Goal: Contribute content: Contribute content

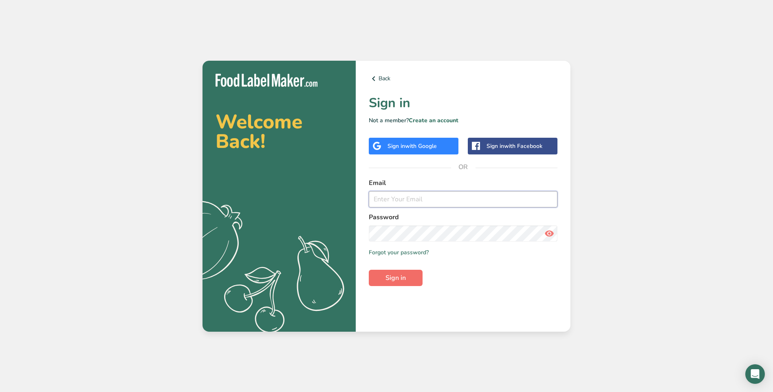
type input "[EMAIL_ADDRESS][DOMAIN_NAME]"
click at [390, 278] on span "Sign in" at bounding box center [395, 278] width 20 height 10
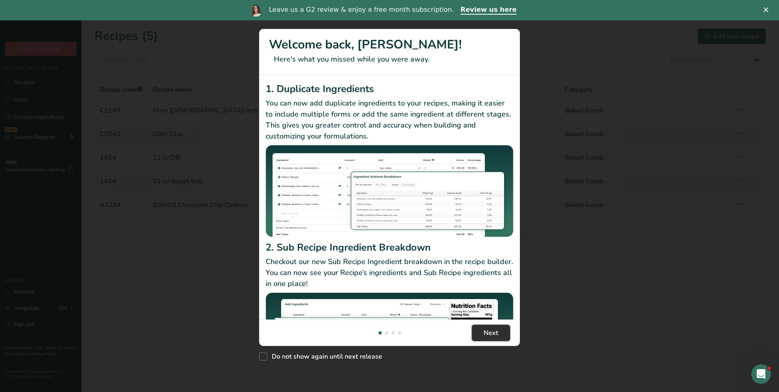
click at [489, 334] on span "Next" at bounding box center [490, 333] width 15 height 10
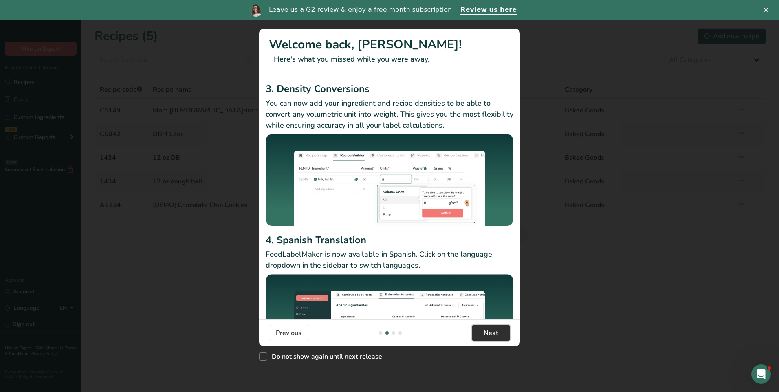
click at [495, 335] on span "Next" at bounding box center [490, 333] width 15 height 10
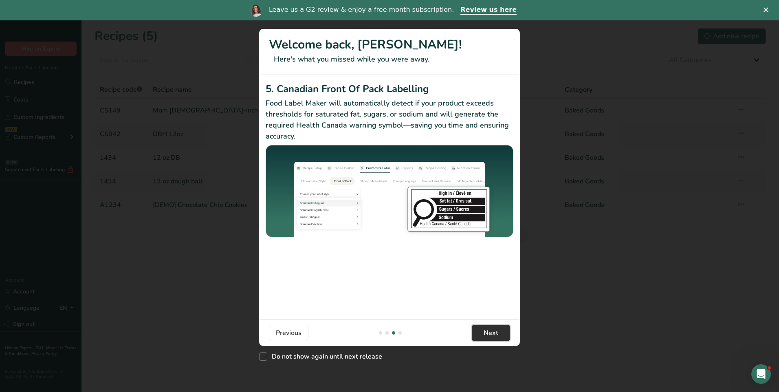
click at [495, 335] on span "Next" at bounding box center [490, 333] width 15 height 10
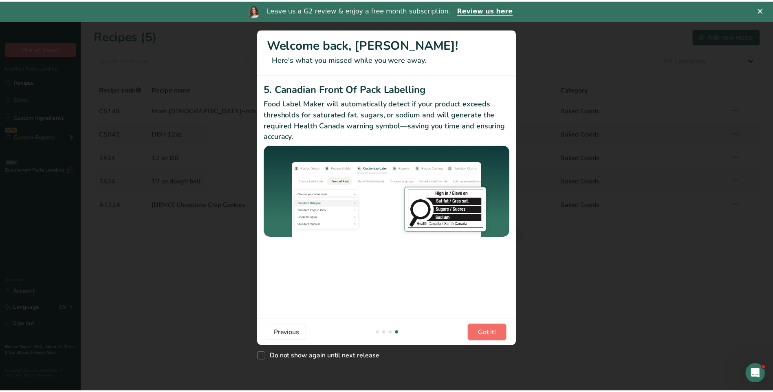
scroll to position [0, 782]
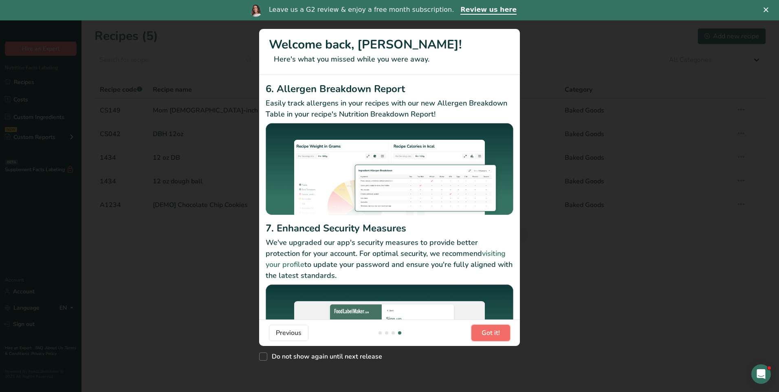
click at [492, 335] on span "Got it!" at bounding box center [490, 333] width 18 height 10
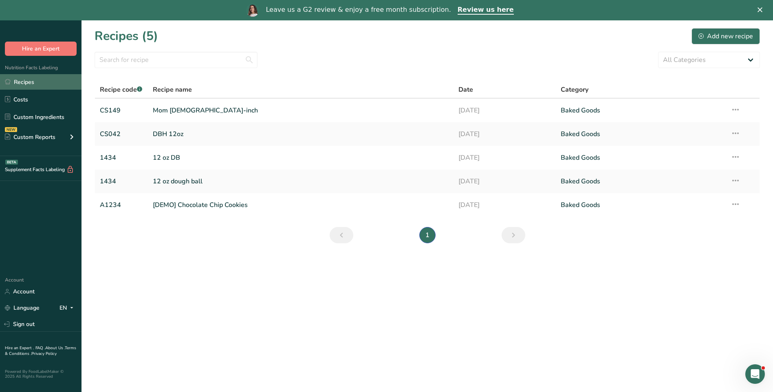
click at [37, 81] on link "Recipes" at bounding box center [40, 81] width 81 height 15
click at [716, 32] on div "Add new recipe" at bounding box center [725, 36] width 55 height 10
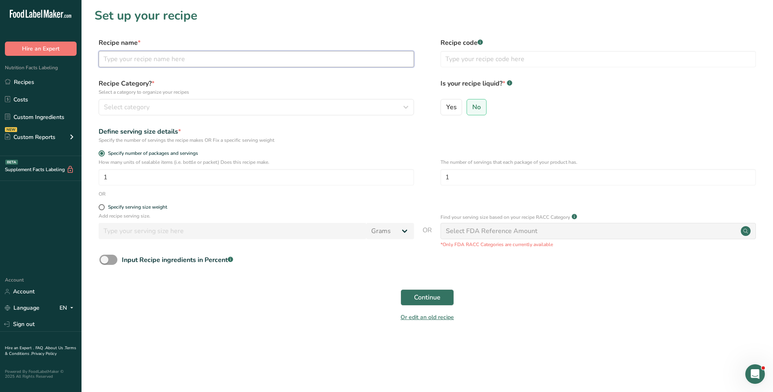
click at [168, 58] on input "text" at bounding box center [256, 59] width 315 height 16
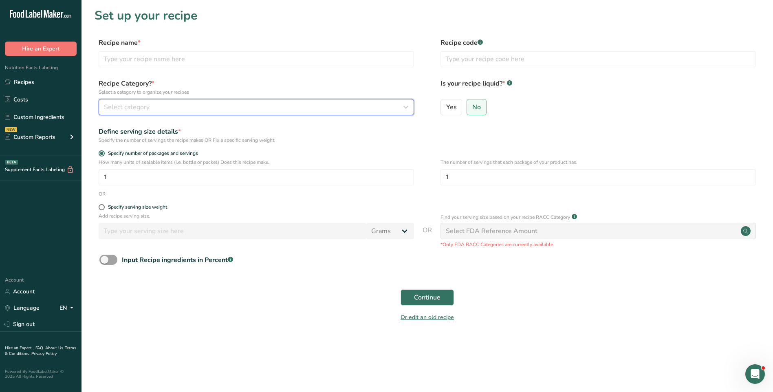
click at [406, 108] on icon "button" at bounding box center [406, 107] width 10 height 15
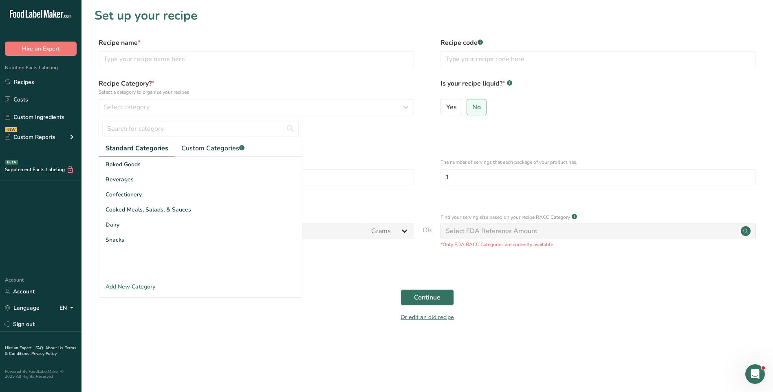
click at [342, 36] on section "Set up your recipe Recipe name * Recipe code .a-a{fill:#347362;}.b-a{fill:#fff;…" at bounding box center [426, 170] width 691 height 340
